Goal: Task Accomplishment & Management: Use online tool/utility

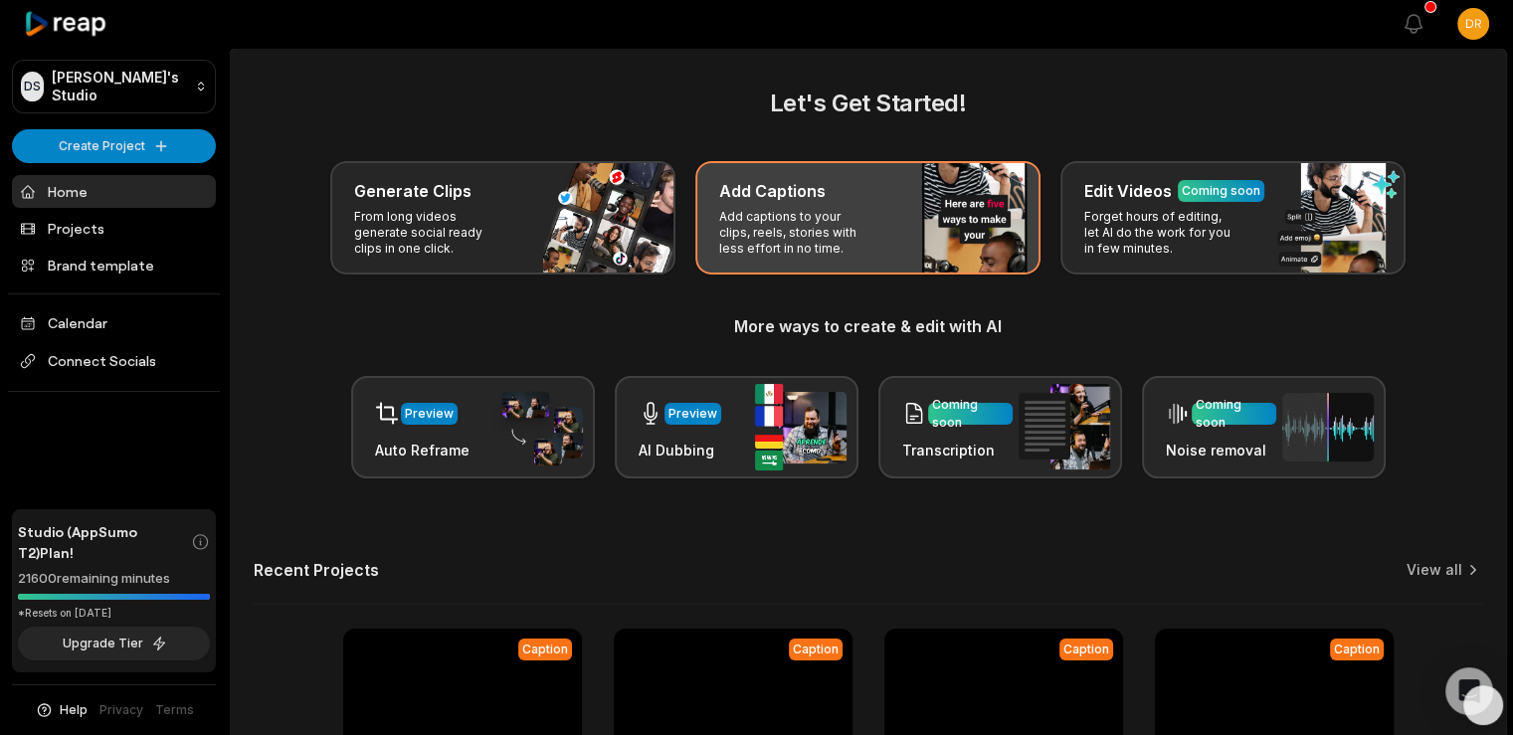
click at [882, 199] on div "Add Captions" at bounding box center [867, 191] width 297 height 24
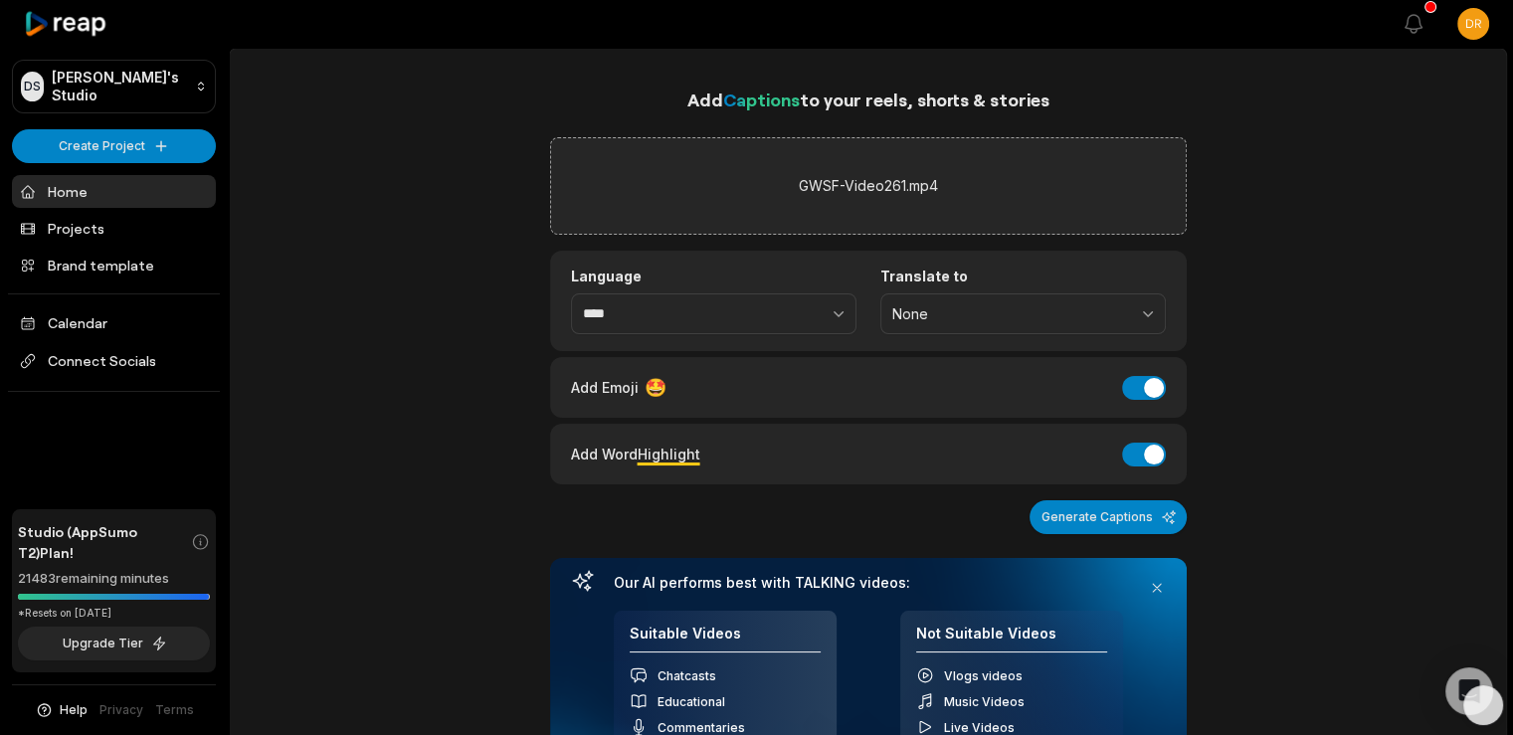
click at [1324, 296] on div "Add Captions to your reels, shorts & stories GWSF-Video261.mp4 Language **** Tr…" at bounding box center [868, 666] width 1276 height 1161
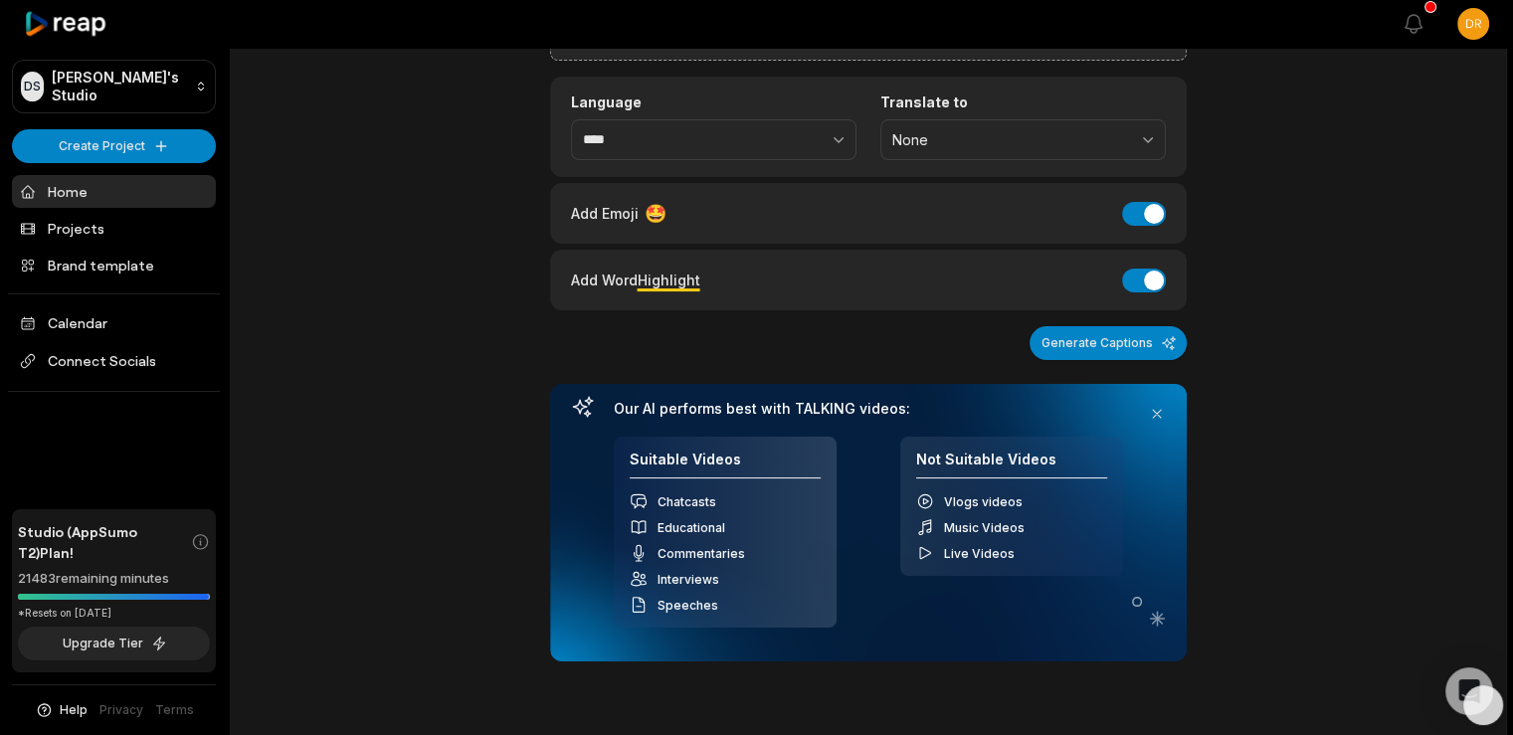
scroll to position [223, 0]
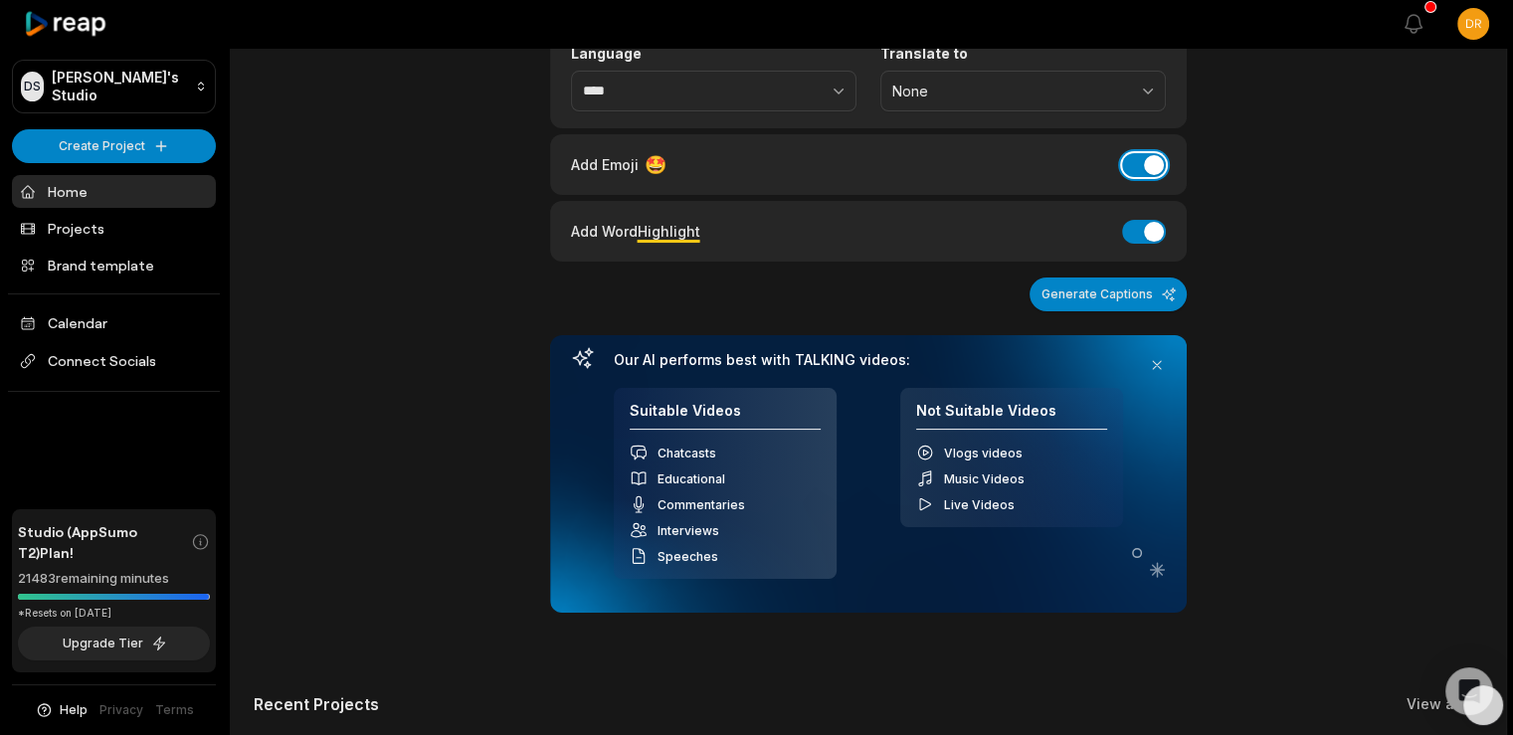
click at [1134, 160] on button "Add Emoji" at bounding box center [1144, 165] width 44 height 24
click at [1357, 224] on div "Add Captions to your reels, shorts & stories GWSF-Video261.mp4 Language **** Tr…" at bounding box center [868, 443] width 1276 height 1161
click at [1111, 292] on button "Generate Captions" at bounding box center [1107, 294] width 157 height 34
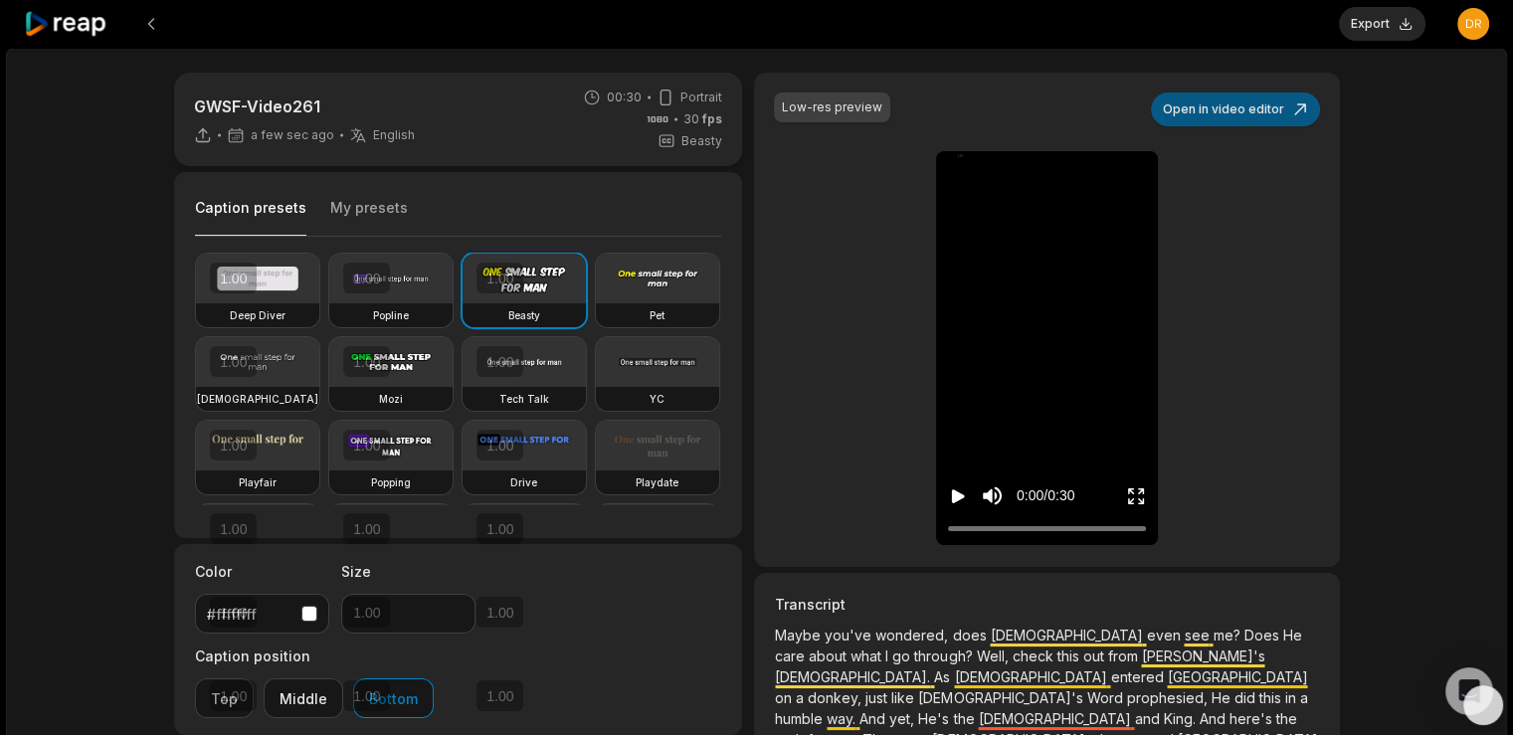
click at [1242, 95] on button "Open in video editor" at bounding box center [1235, 109] width 169 height 34
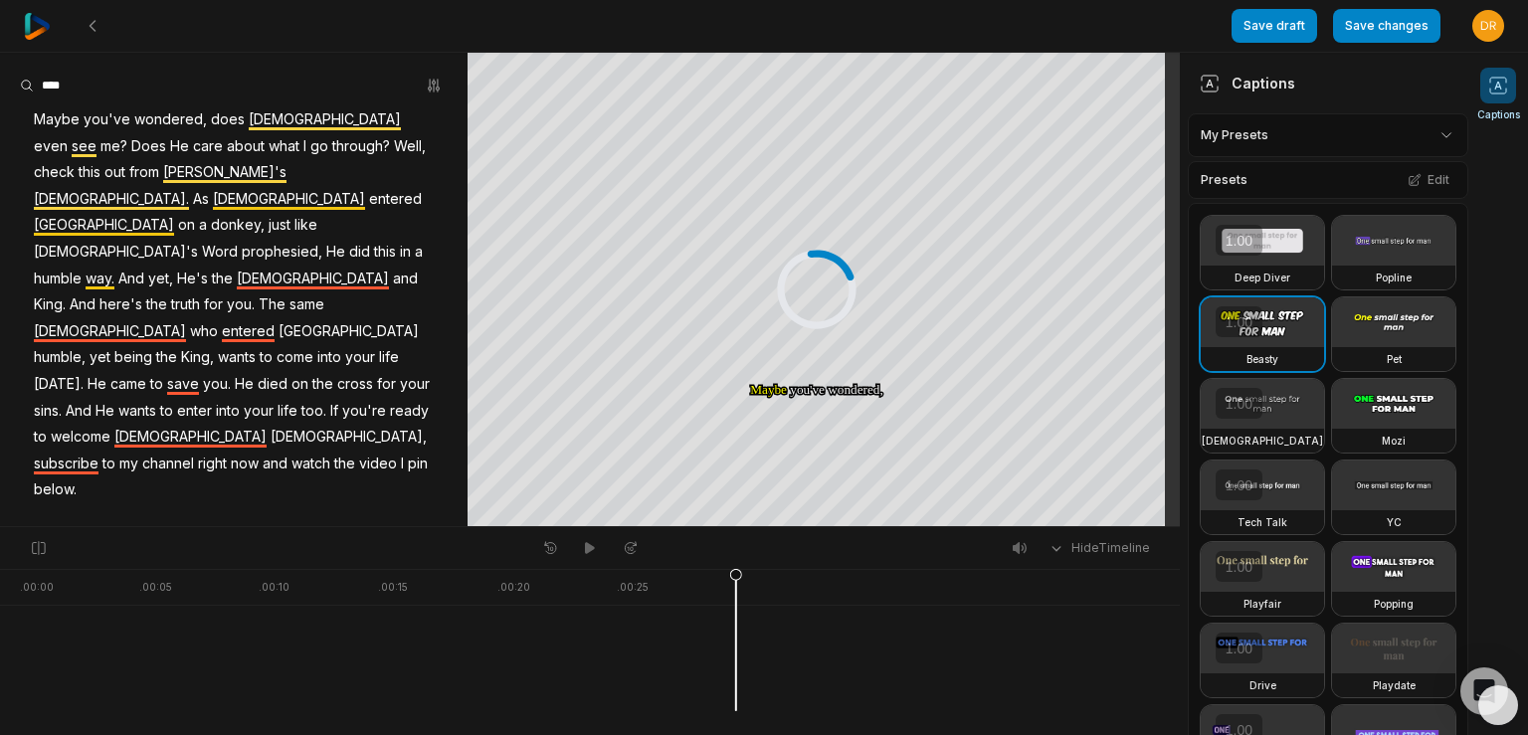
click at [209, 113] on span "does" at bounding box center [228, 119] width 38 height 27
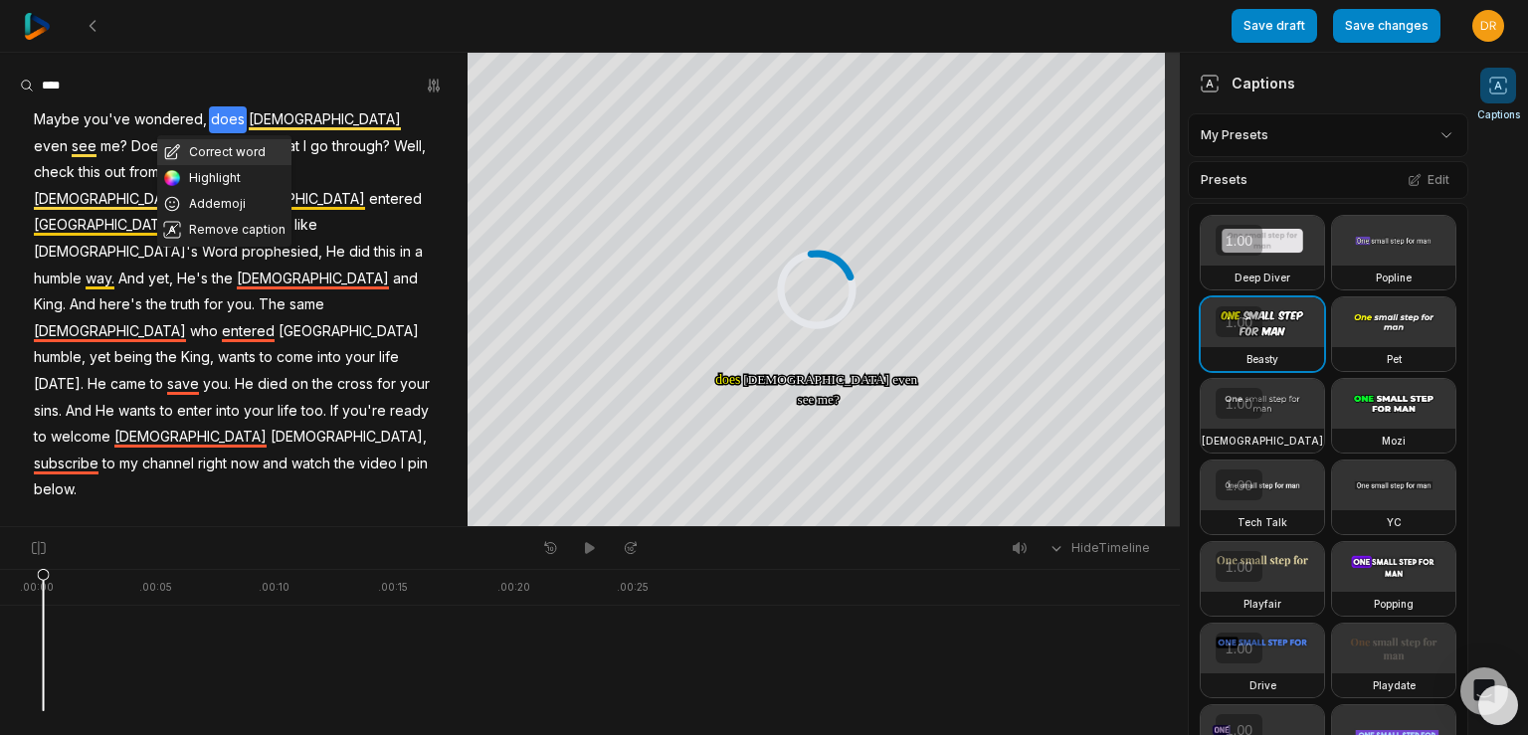
click at [245, 152] on button "Correct word" at bounding box center [224, 152] width 134 height 26
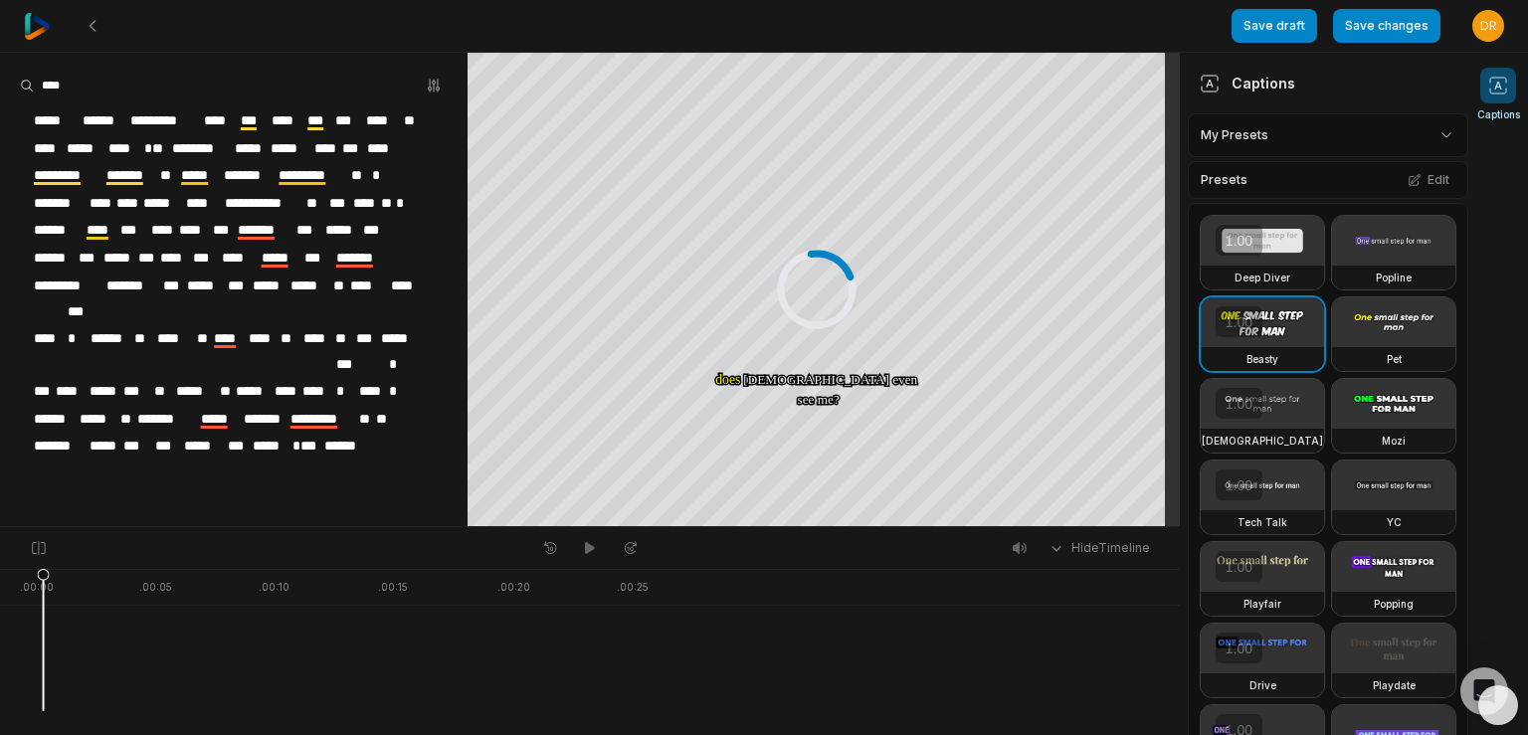
click at [183, 112] on span "*********" at bounding box center [165, 120] width 74 height 27
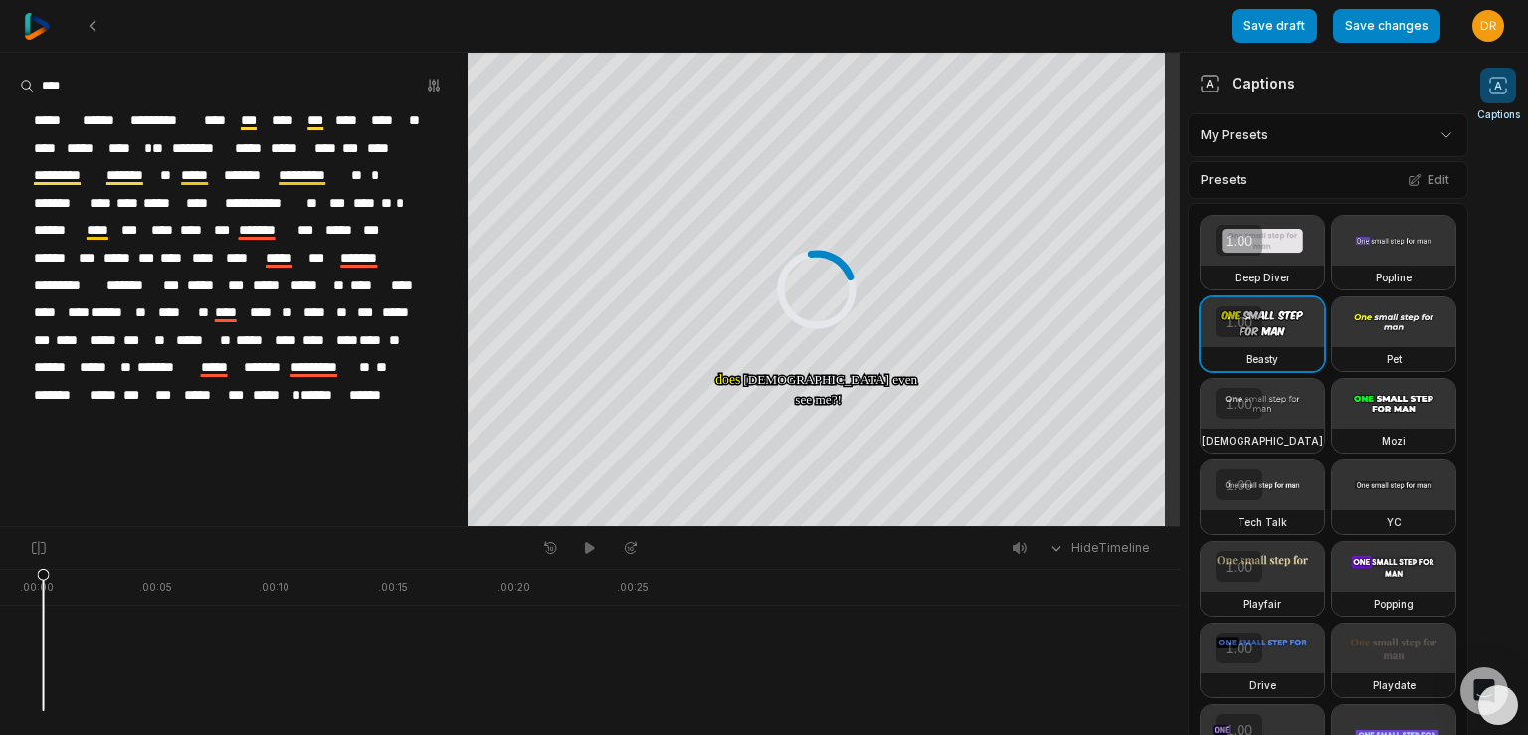
click at [420, 443] on aside "**********" at bounding box center [233, 289] width 467 height 473
click at [1431, 131] on html "Save draft Save changes Open user menu Captions Your browser does not support m…" at bounding box center [764, 367] width 1528 height 735
click at [1308, 217] on div "GWSF Preset 1 Open options" at bounding box center [1320, 225] width 256 height 39
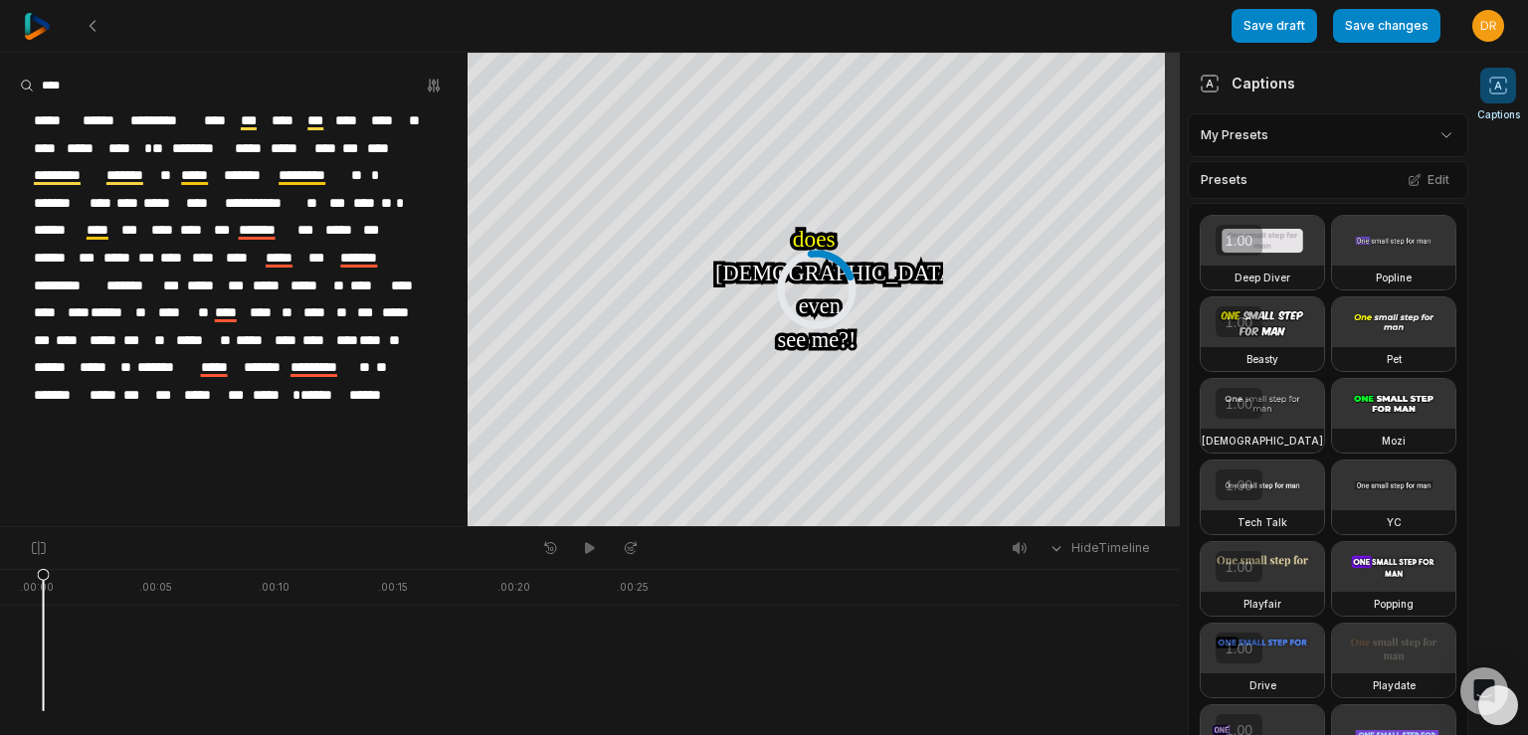
click at [1436, 127] on html "Save draft Save changes Open user menu Captions Your browser does not support m…" at bounding box center [764, 367] width 1528 height 735
click at [1285, 222] on div "GWSF Preset 1 Open options" at bounding box center [1320, 225] width 256 height 39
click at [1408, 25] on button "Save changes" at bounding box center [1386, 26] width 107 height 34
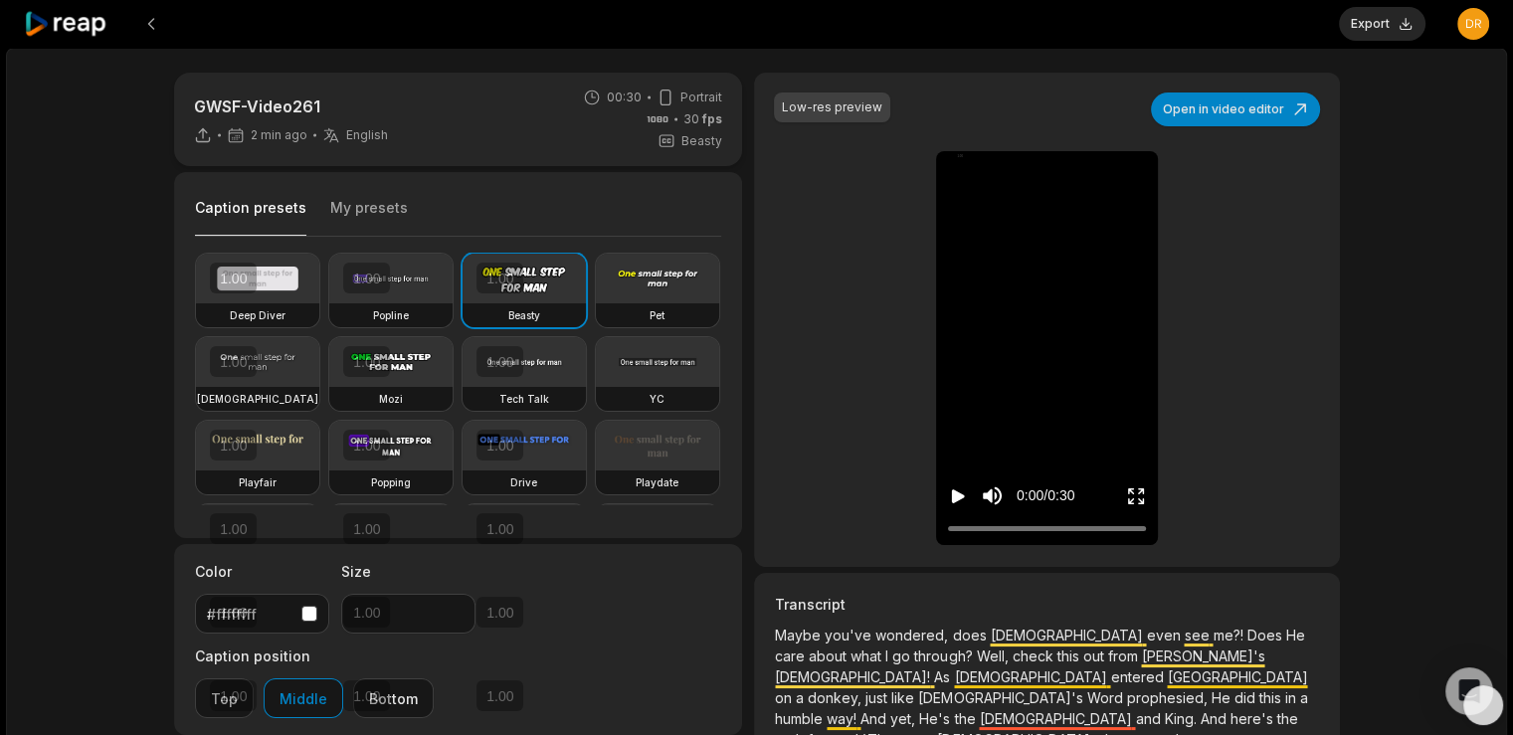
type input "**"
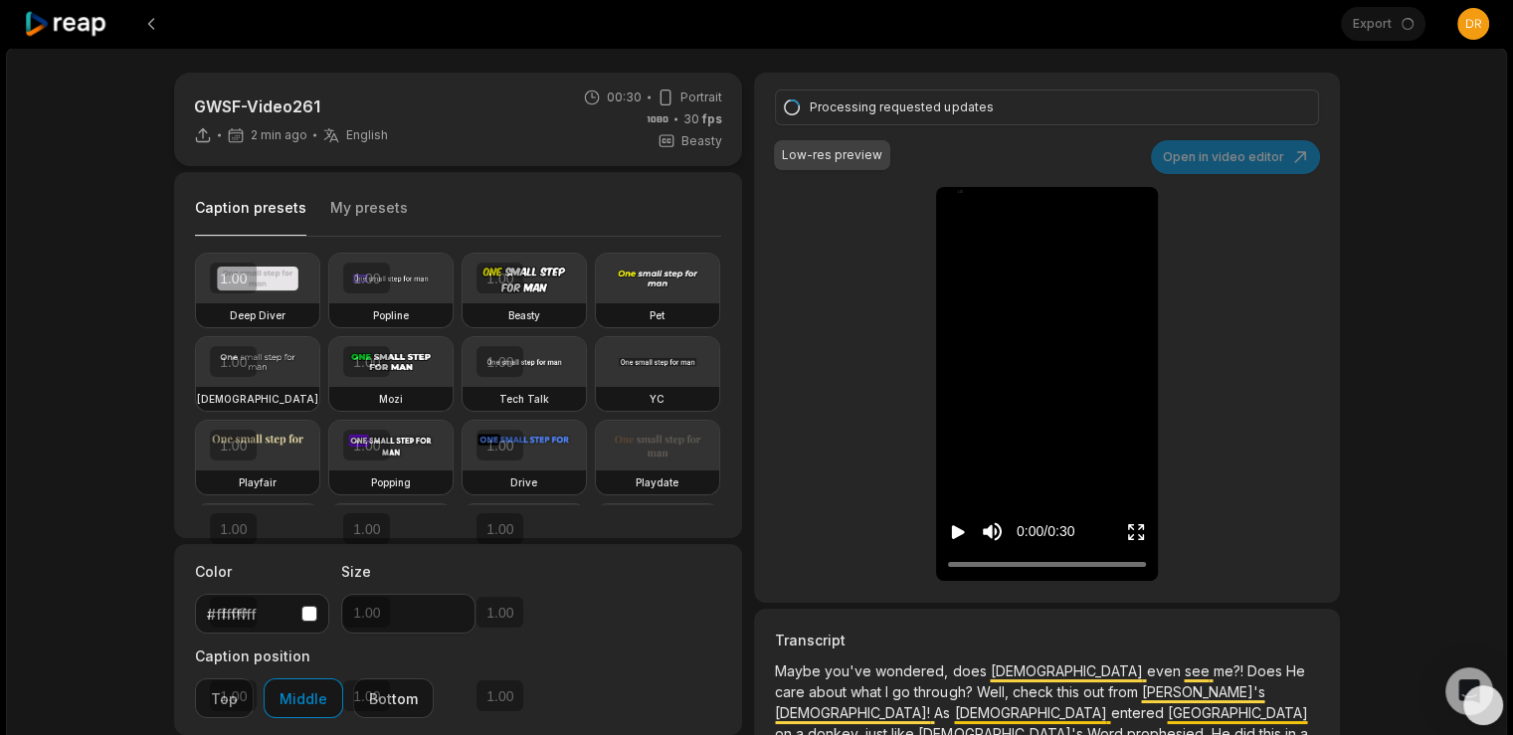
click at [956, 525] on icon "Play video" at bounding box center [958, 532] width 20 height 20
click at [955, 529] on icon "Play video" at bounding box center [958, 532] width 13 height 14
click at [960, 530] on icon "Pause video" at bounding box center [961, 532] width 3 height 14
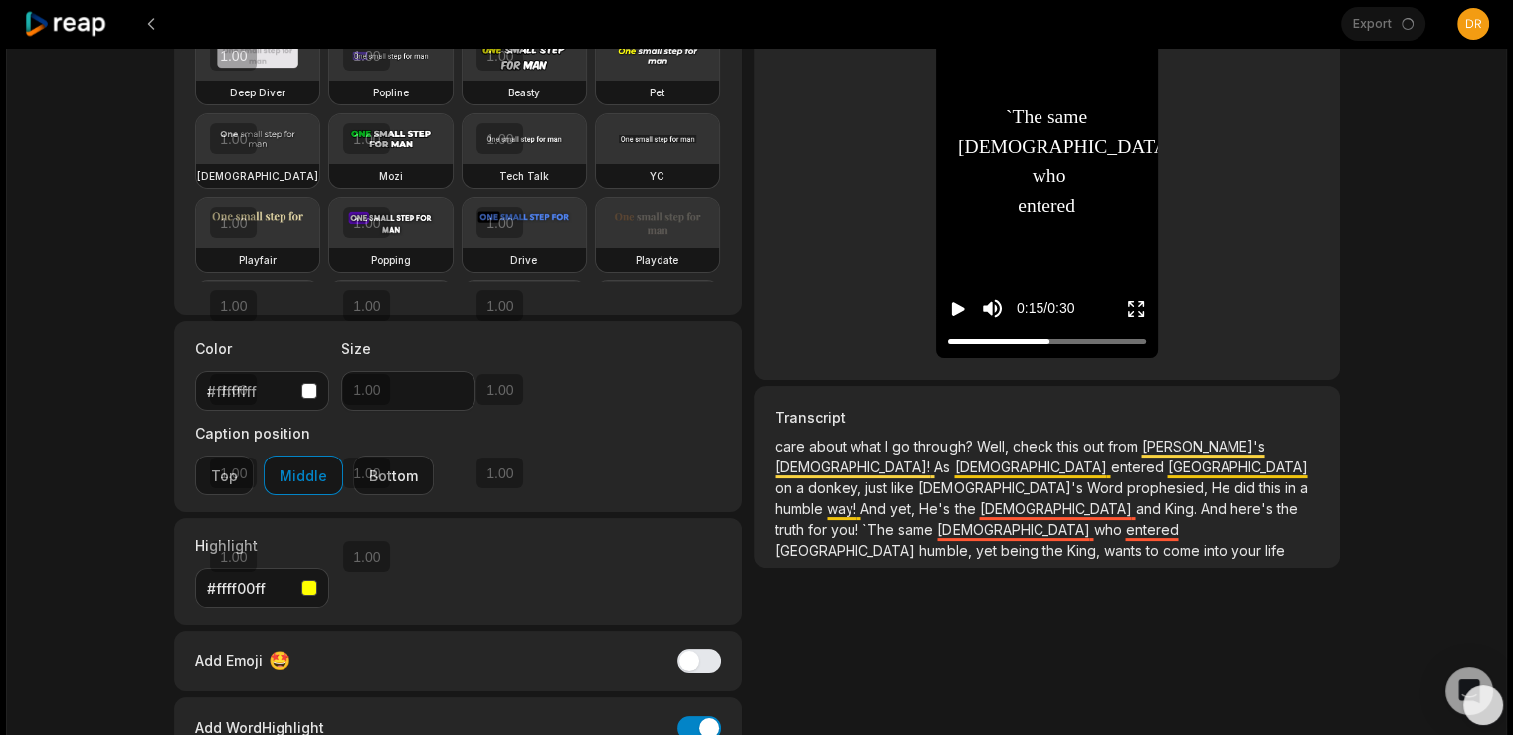
scroll to position [34, 0]
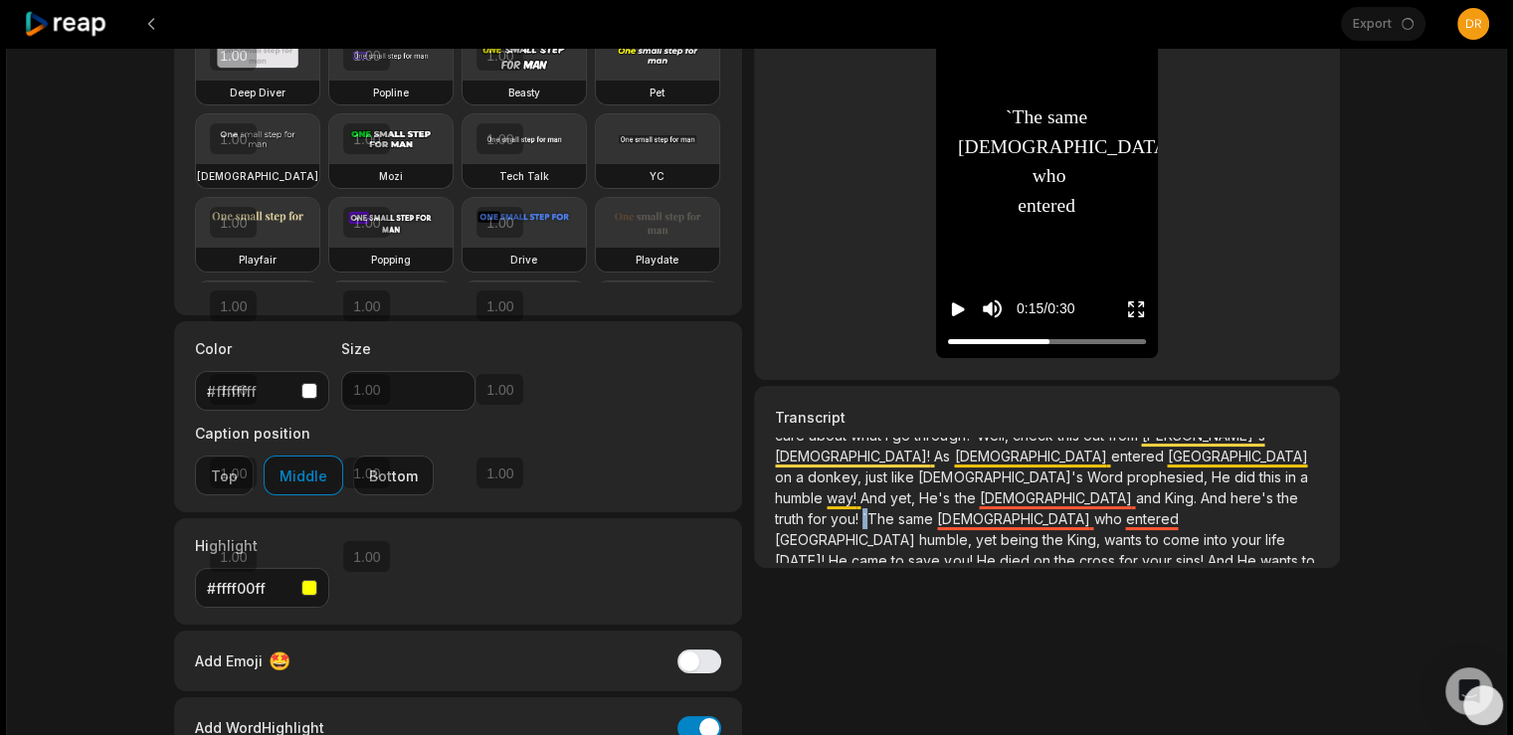
click at [898, 510] on span "`The" at bounding box center [880, 518] width 36 height 17
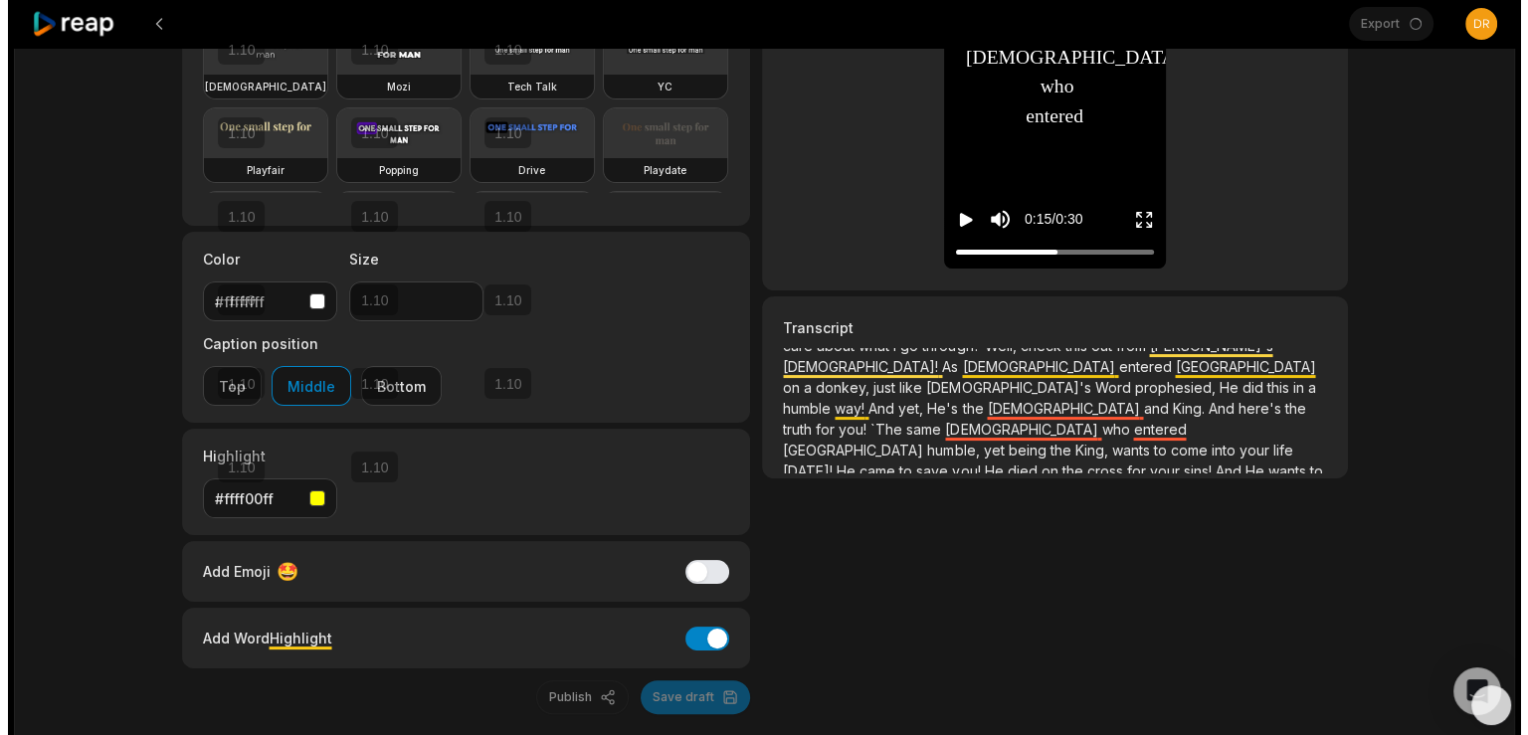
scroll to position [0, 0]
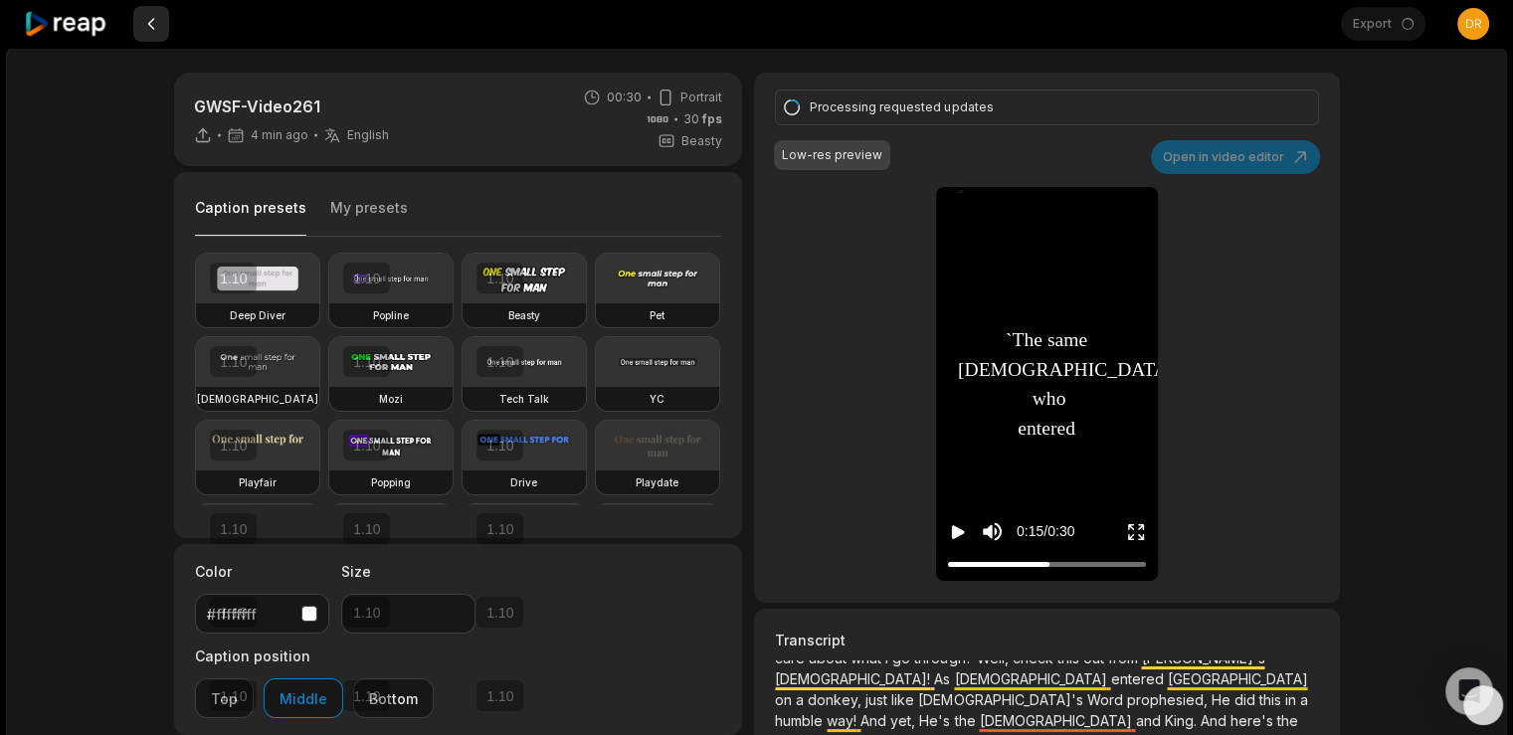
click at [156, 19] on button at bounding box center [151, 24] width 36 height 36
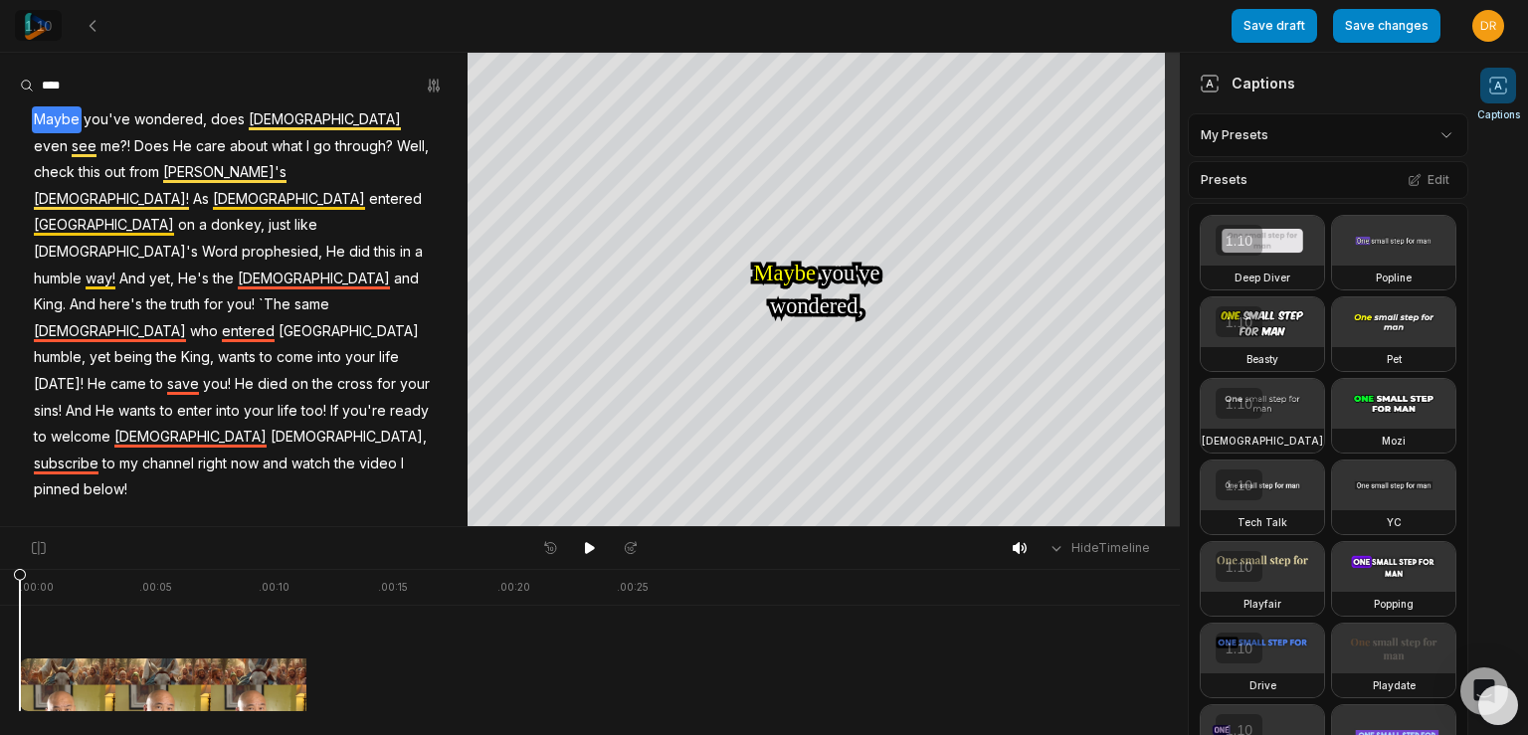
click at [257, 291] on span "`The" at bounding box center [275, 304] width 36 height 27
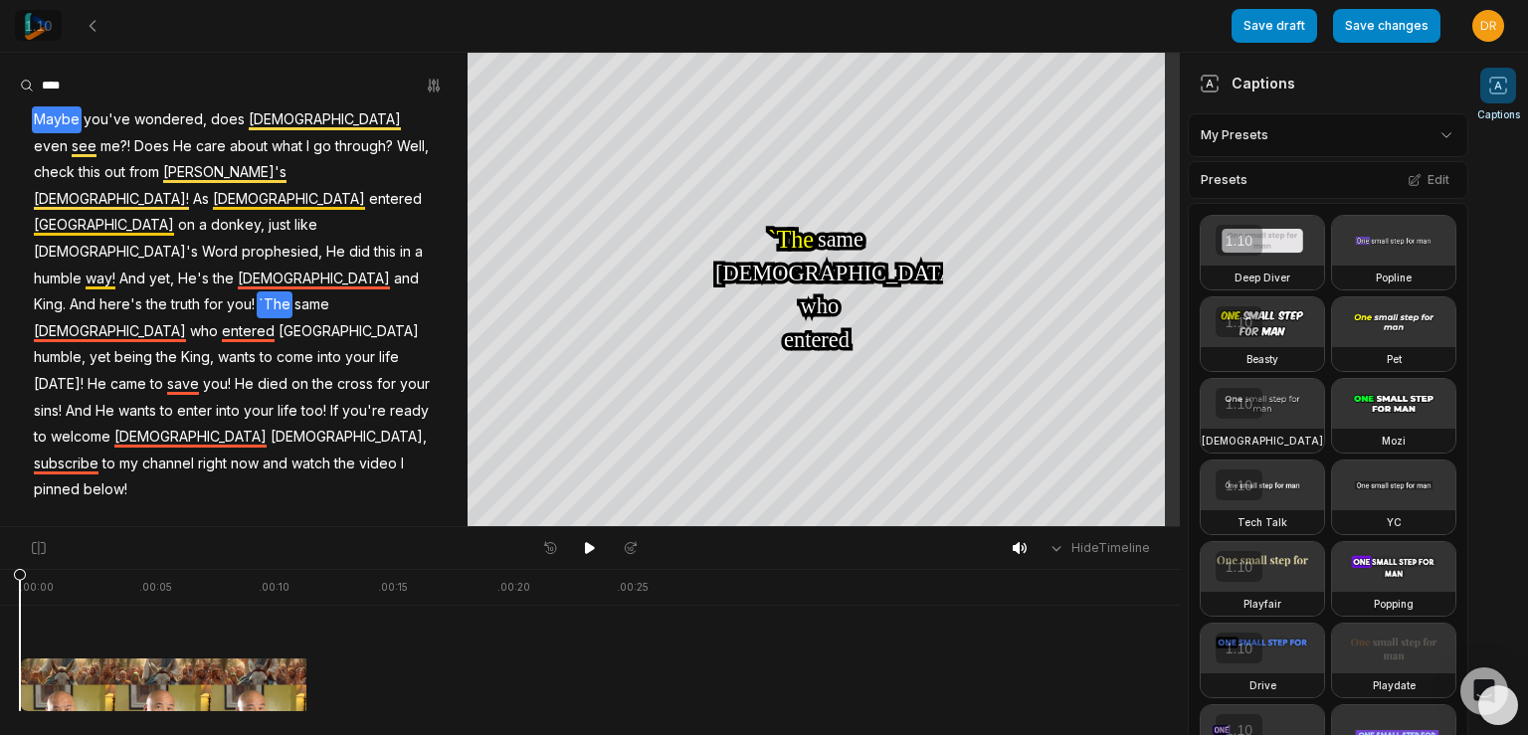
click at [257, 291] on span "`The" at bounding box center [275, 304] width 36 height 27
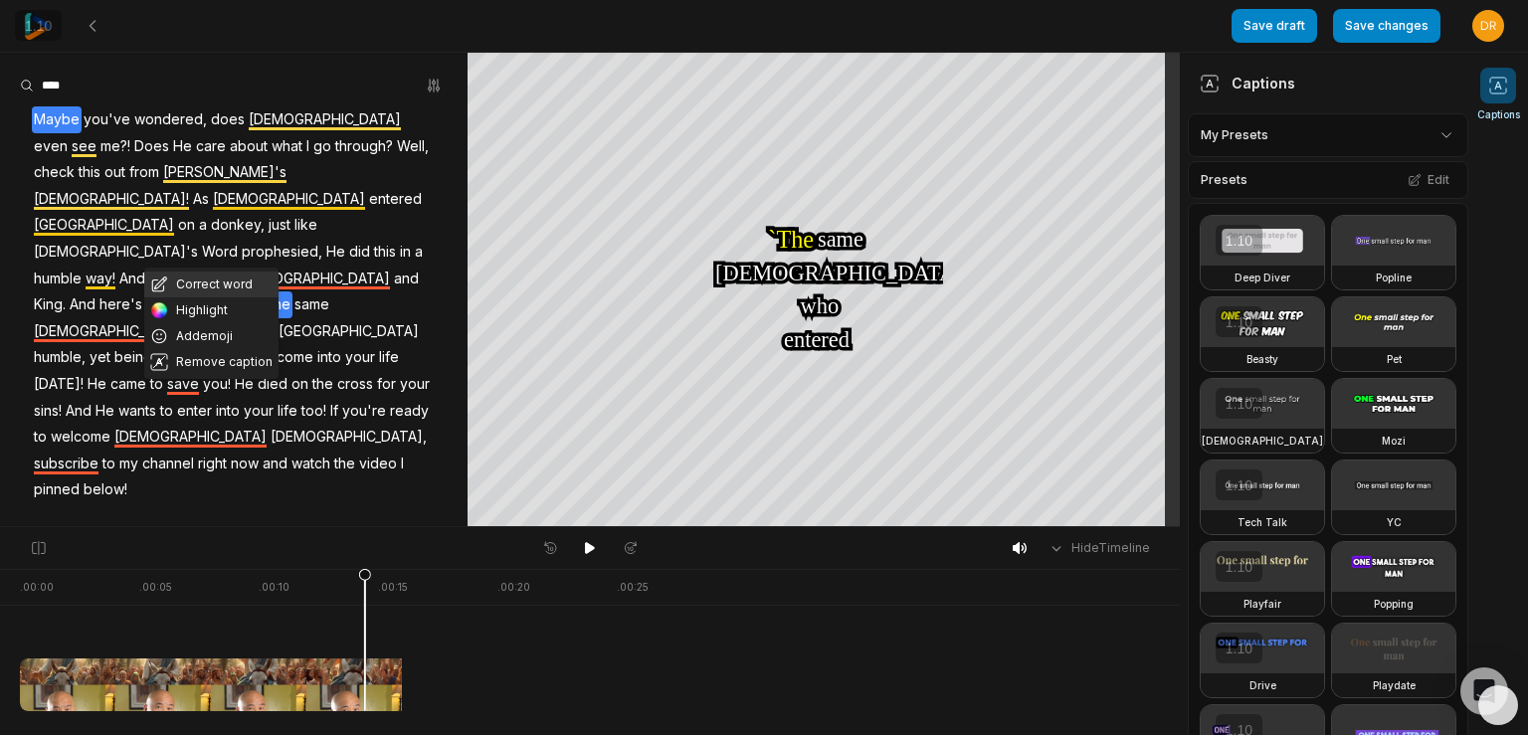
click at [226, 279] on button "Correct word" at bounding box center [211, 284] width 134 height 26
